Goal: Information Seeking & Learning: Learn about a topic

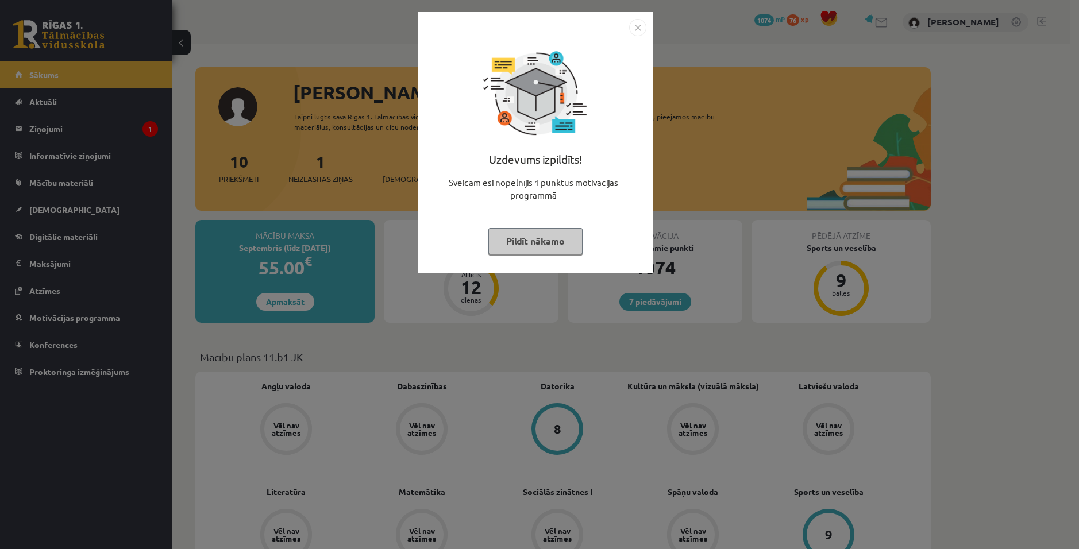
click at [634, 28] on img "Close" at bounding box center [637, 27] width 17 height 17
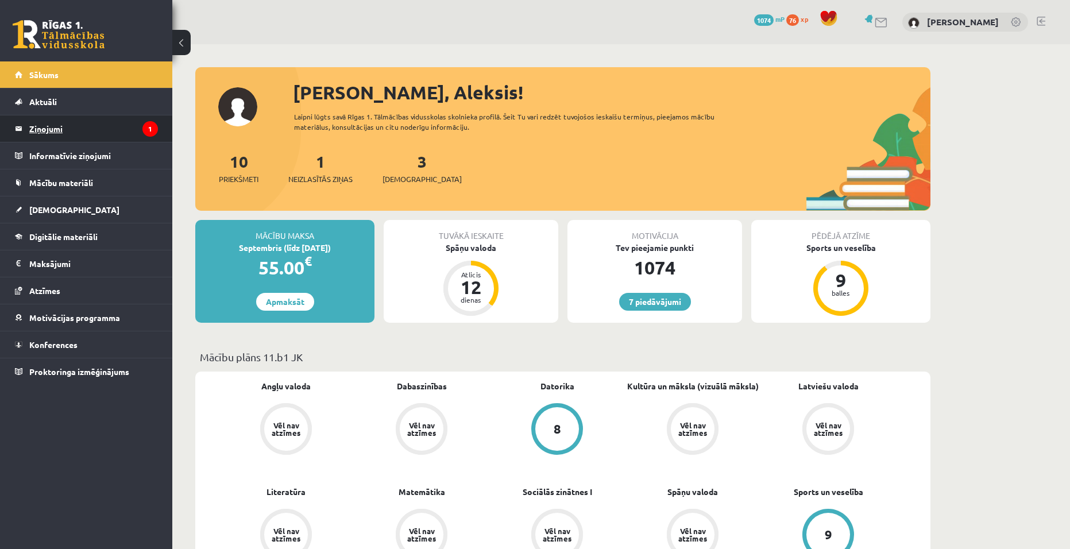
click at [47, 132] on legend "Ziņojumi 1" at bounding box center [93, 128] width 129 height 26
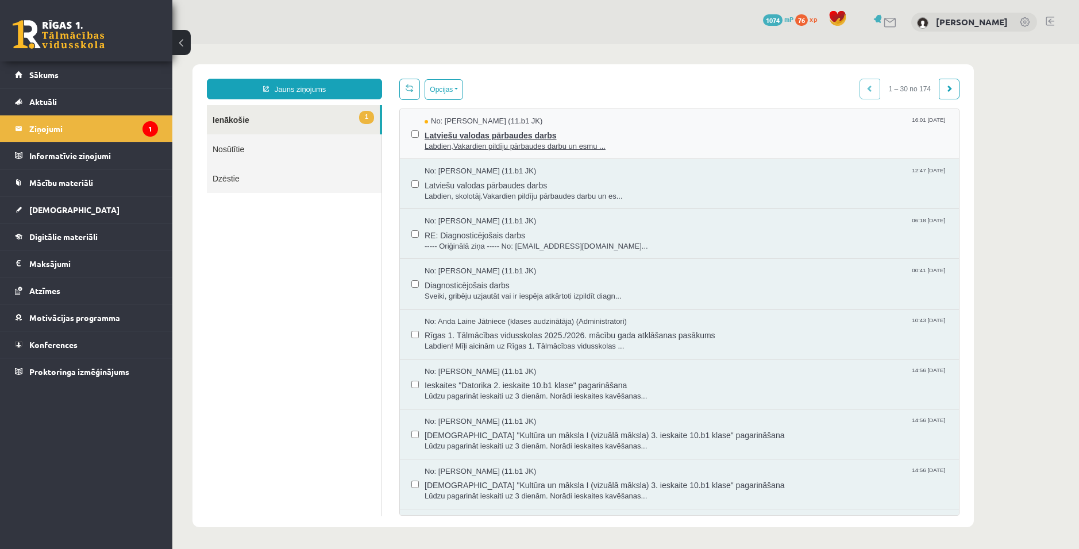
click at [477, 130] on span "Latviešu valodas pārbaudes darbs" at bounding box center [685, 134] width 523 height 14
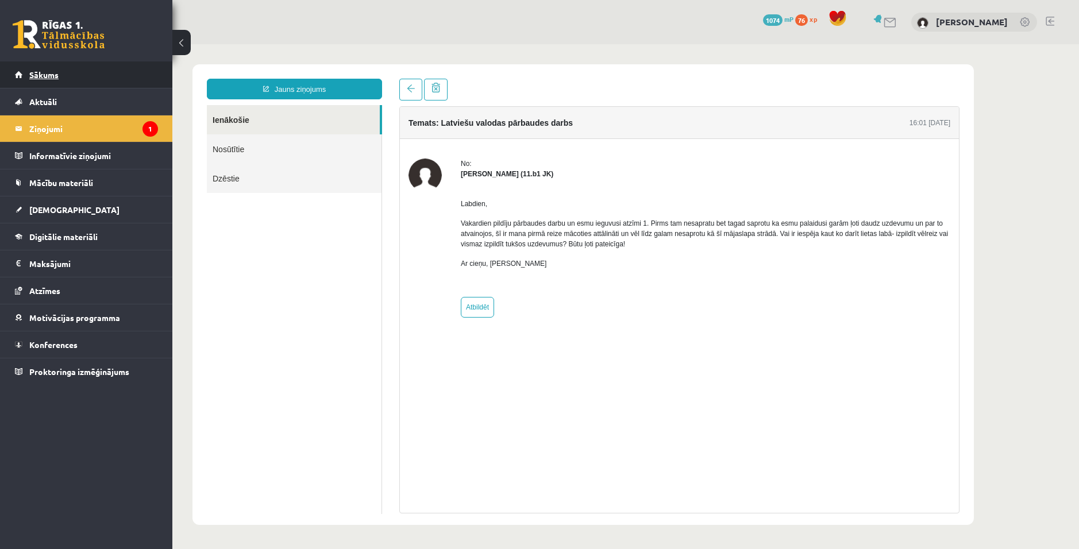
click at [48, 75] on span "Sākums" at bounding box center [43, 75] width 29 height 10
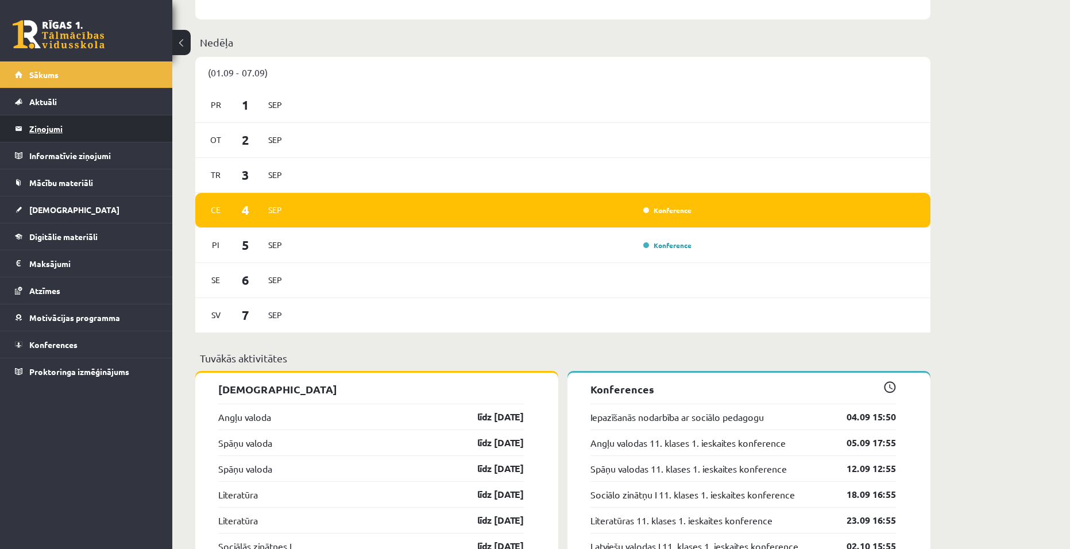
scroll to position [574, 0]
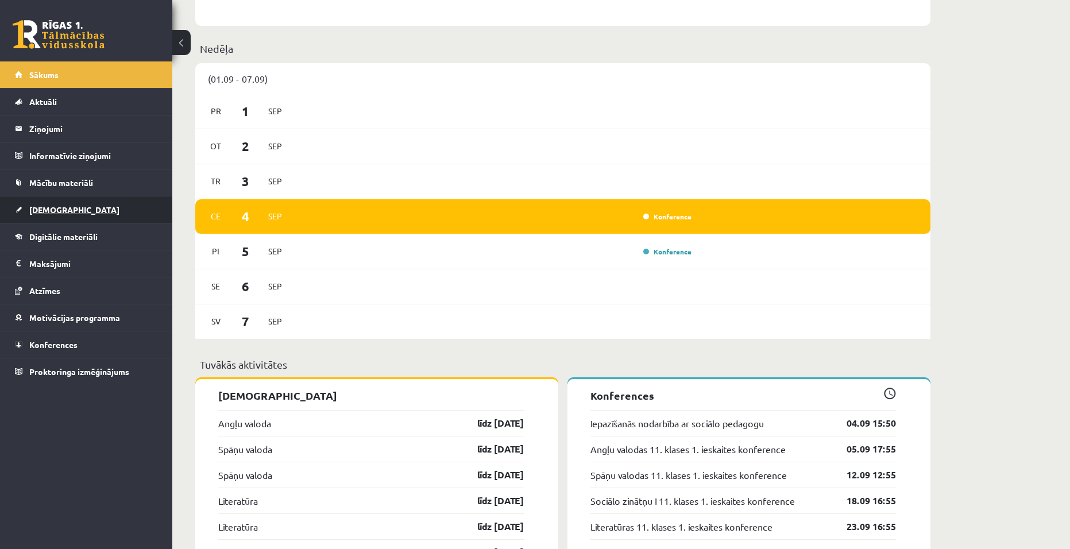
click at [47, 200] on link "[DEMOGRAPHIC_DATA]" at bounding box center [86, 209] width 143 height 26
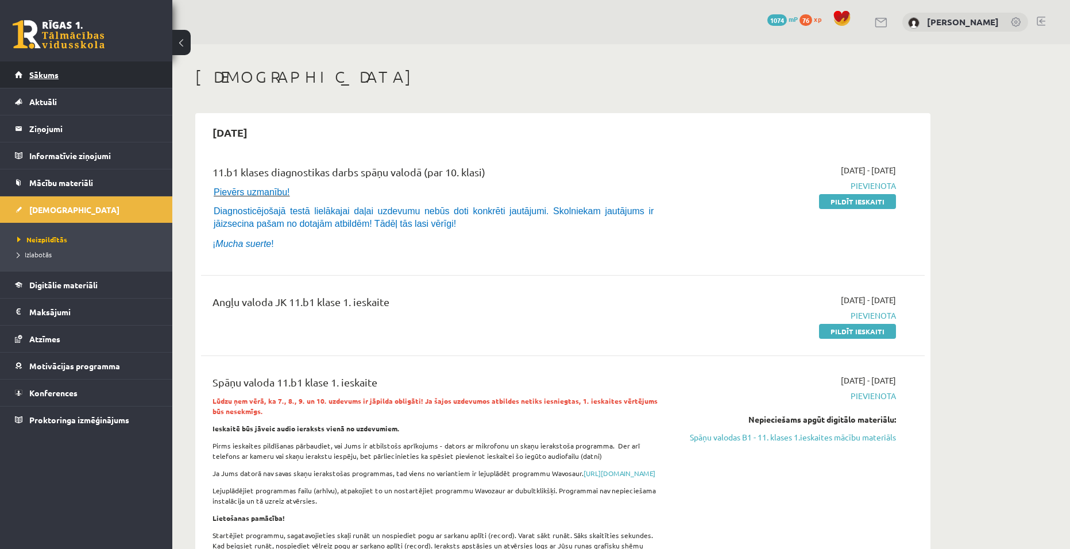
click at [46, 70] on span "Sākums" at bounding box center [43, 75] width 29 height 10
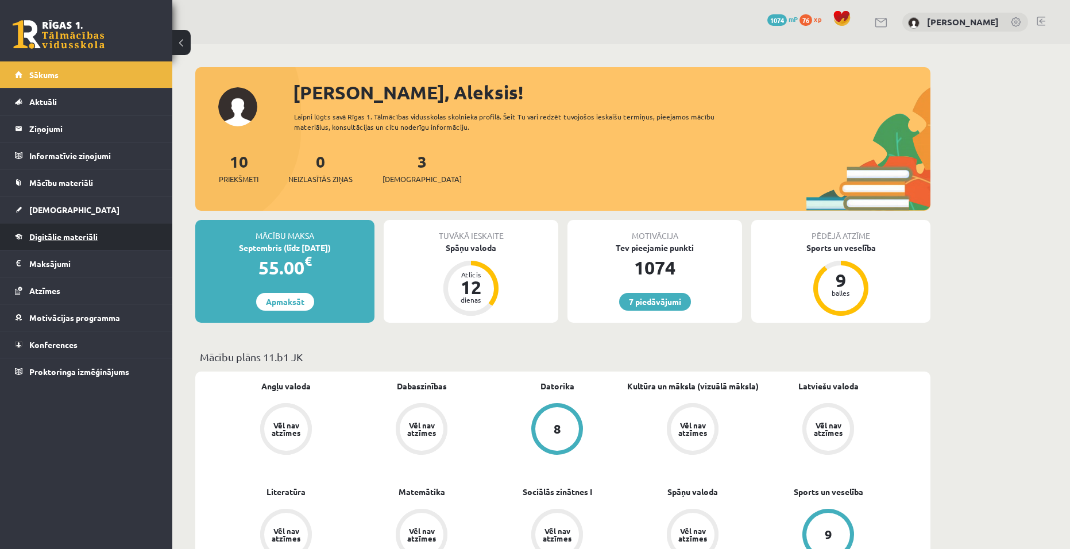
click at [43, 239] on span "Digitālie materiāli" at bounding box center [63, 236] width 68 height 10
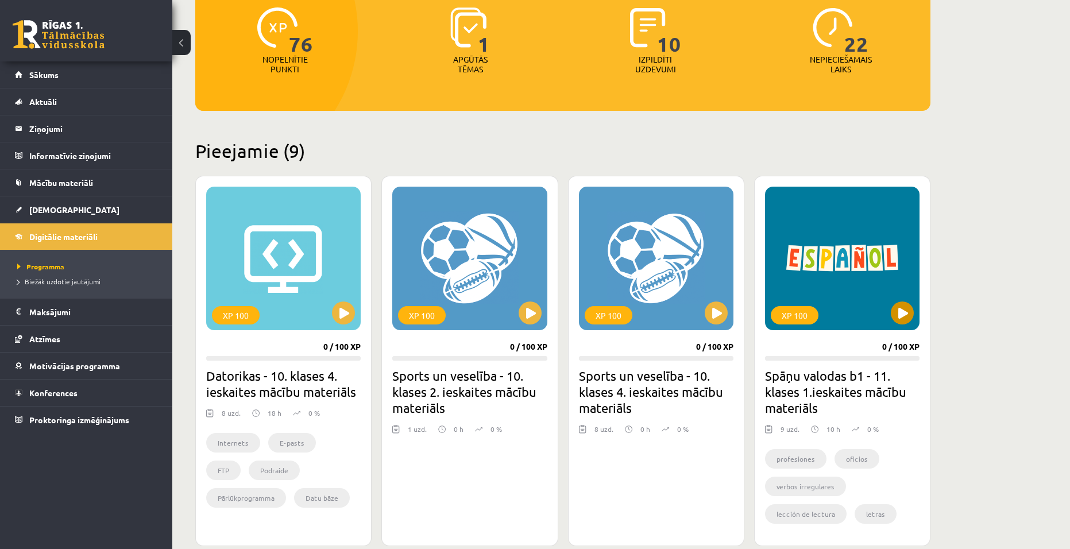
scroll to position [172, 0]
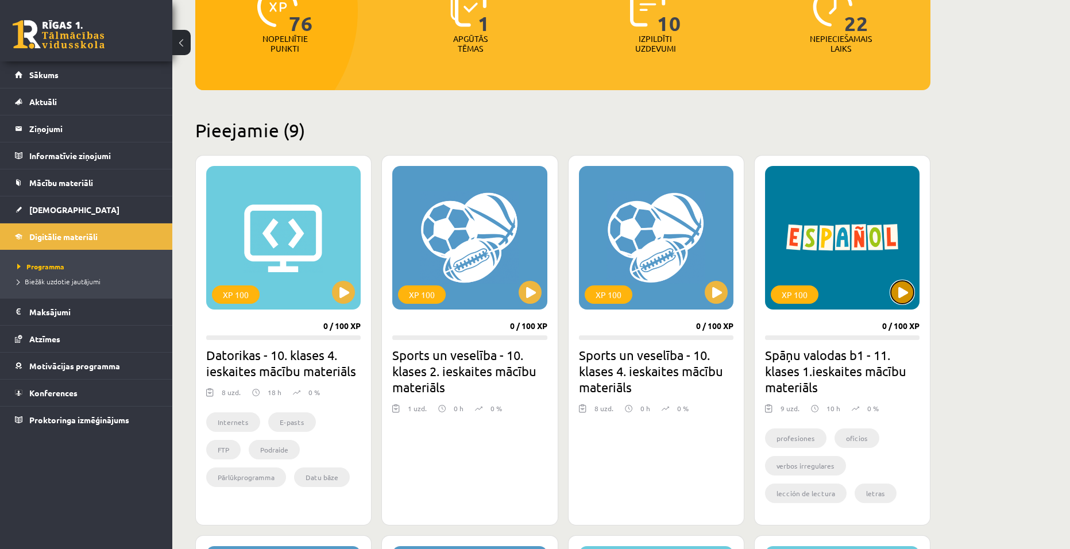
click at [910, 287] on button at bounding box center [902, 292] width 23 height 23
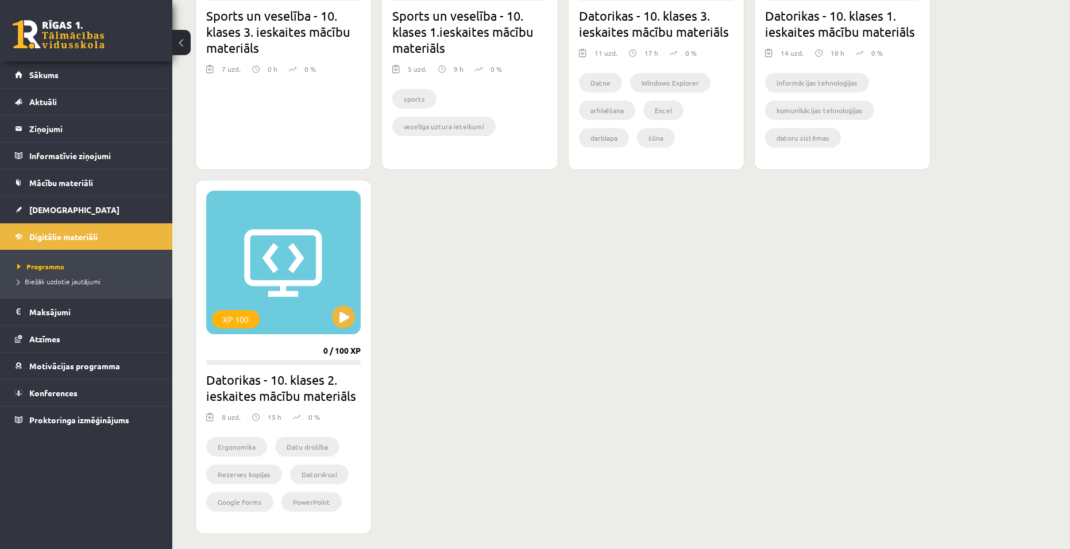
scroll to position [1091, 0]
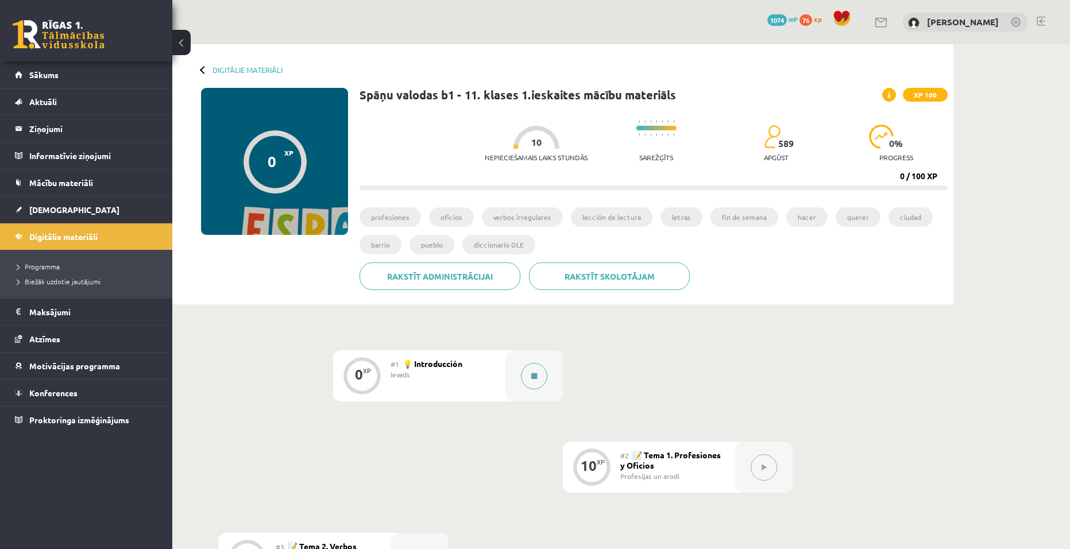
click at [545, 379] on button at bounding box center [534, 376] width 26 height 26
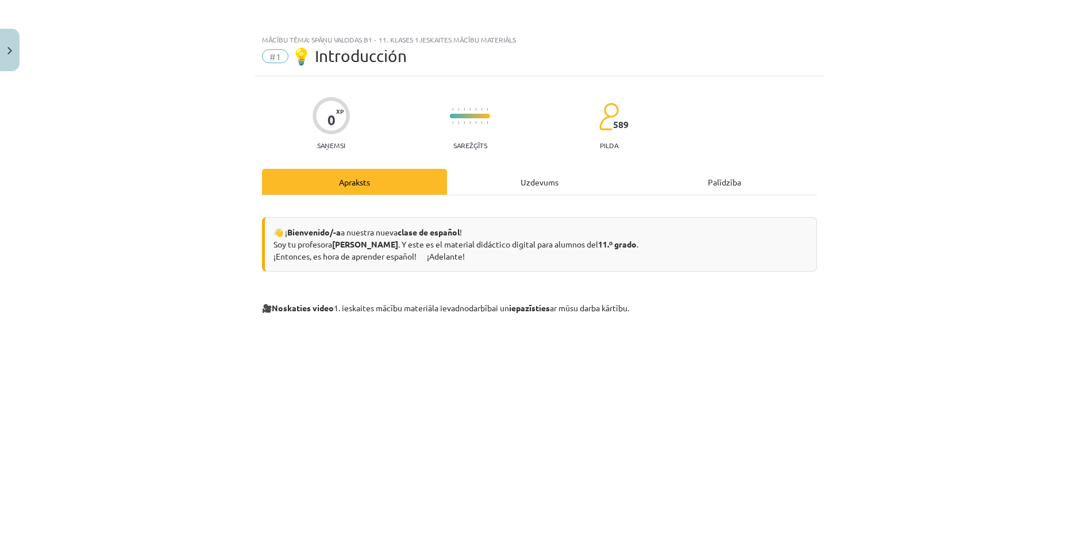
click at [514, 182] on div "Uzdevums" at bounding box center [539, 182] width 185 height 26
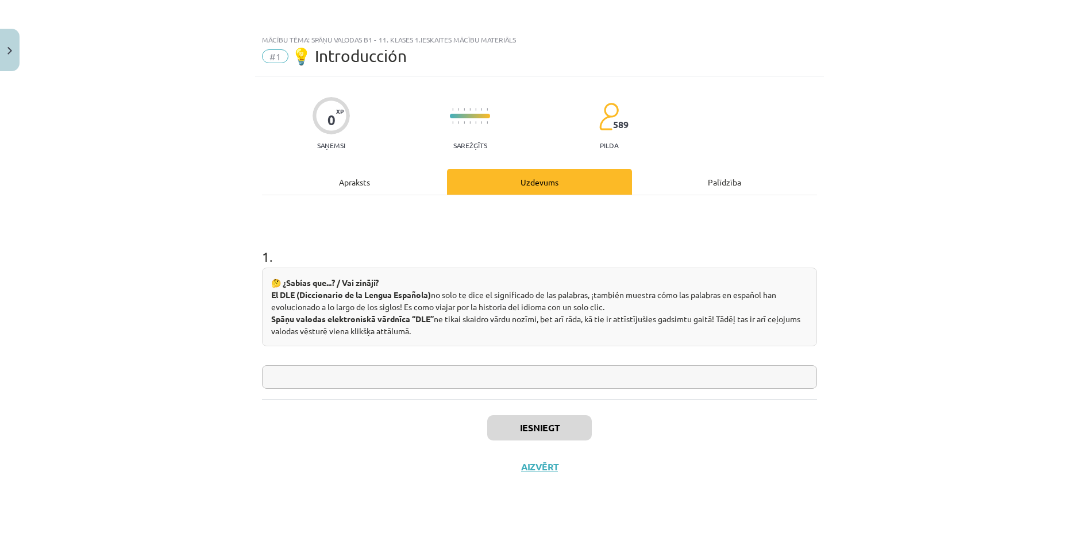
click at [362, 189] on div "Apraksts" at bounding box center [354, 182] width 185 height 26
